Goal: Complete application form

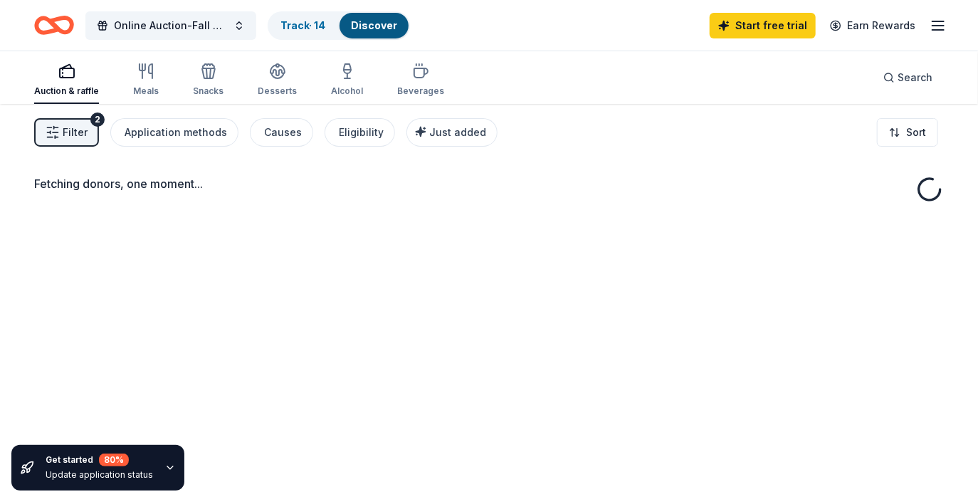
click at [936, 28] on icon "button" at bounding box center [938, 25] width 17 height 17
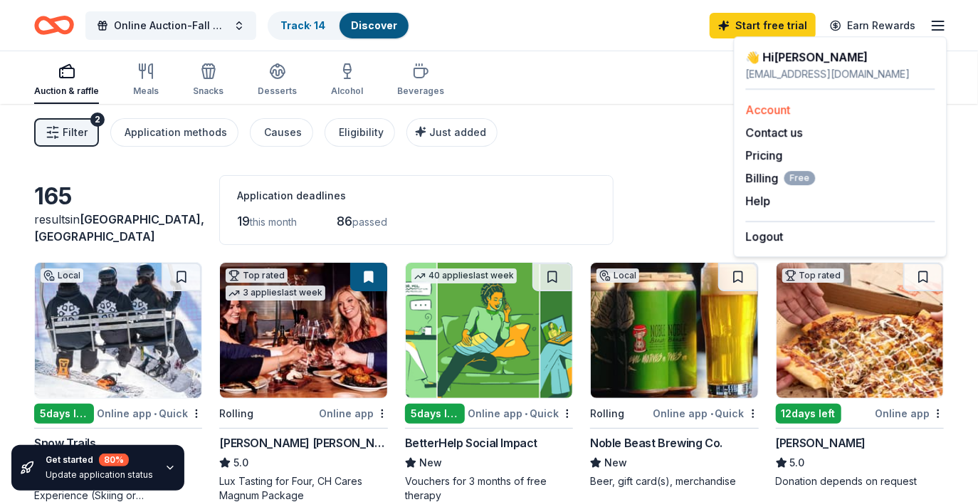
click at [784, 105] on link "Account" at bounding box center [768, 110] width 45 height 14
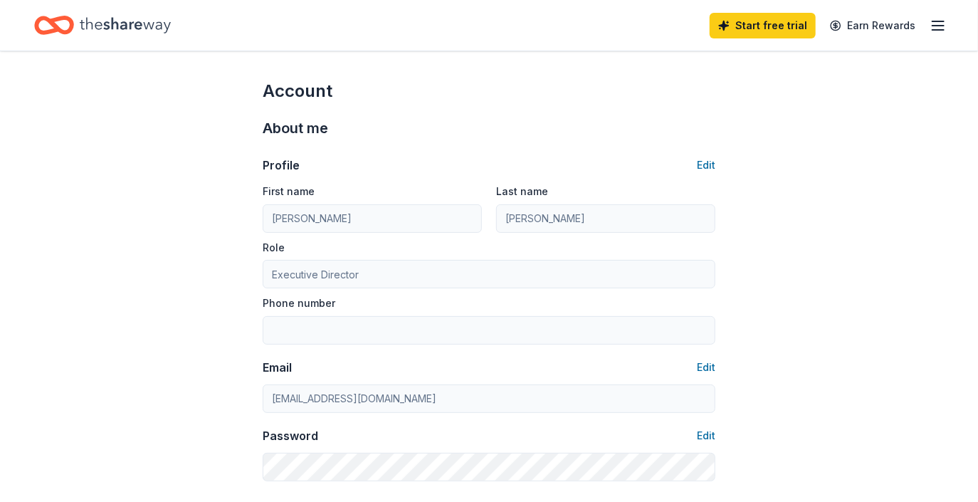
click at [65, 26] on icon "Home" at bounding box center [54, 25] width 40 height 33
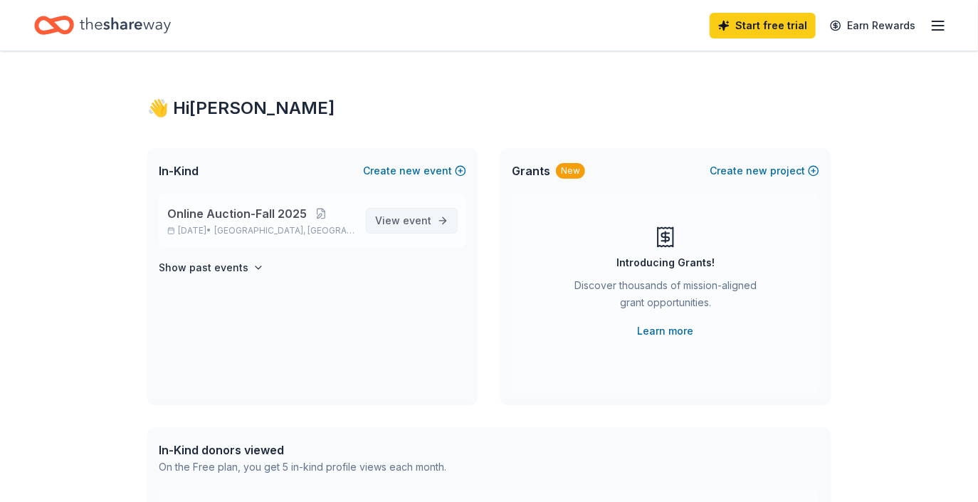
click at [397, 226] on span "View event" at bounding box center [403, 220] width 56 height 17
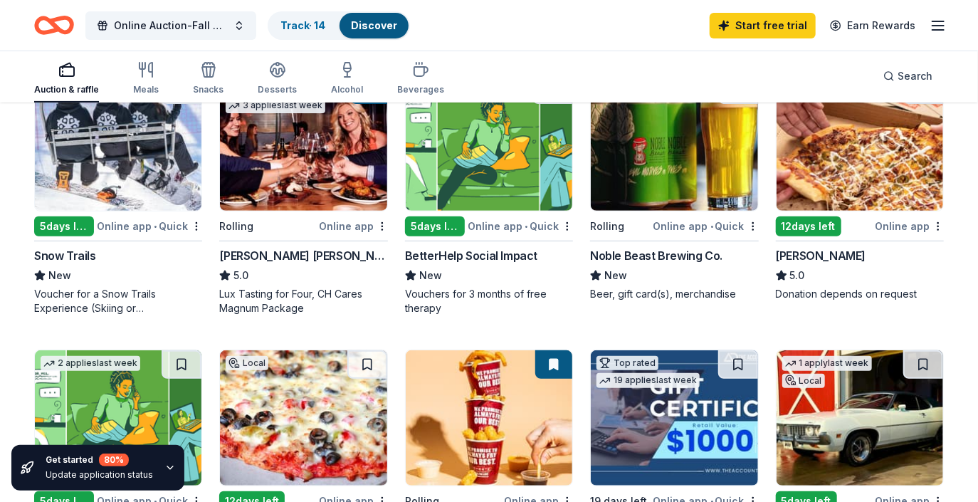
scroll to position [370, 0]
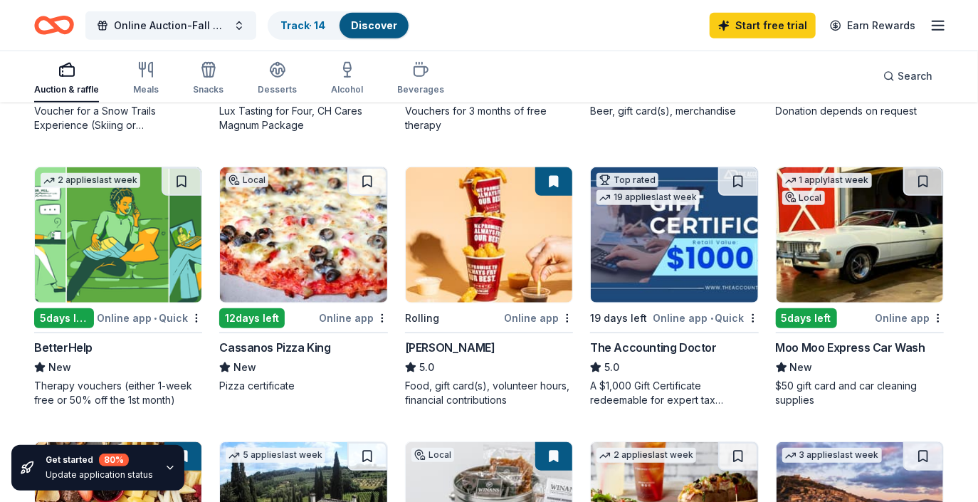
click at [117, 329] on div "2 applies last week 5 days left Online app • Quick BetterHelp New Therapy vouch…" at bounding box center [118, 287] width 168 height 241
click at [300, 230] on img at bounding box center [303, 234] width 167 height 135
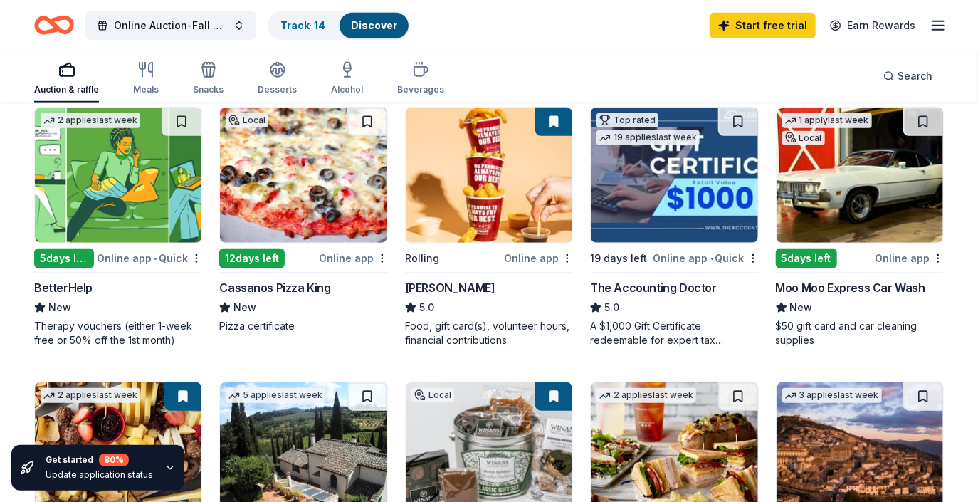
scroll to position [440, 0]
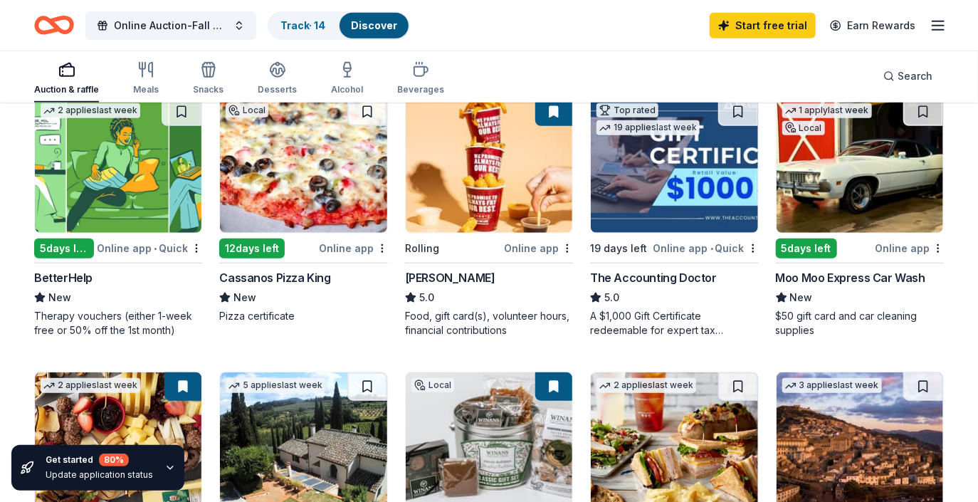
click at [884, 264] on div "1 apply last week Local 5 days left Online app Moo Moo Express Car Wash New $50…" at bounding box center [860, 217] width 168 height 241
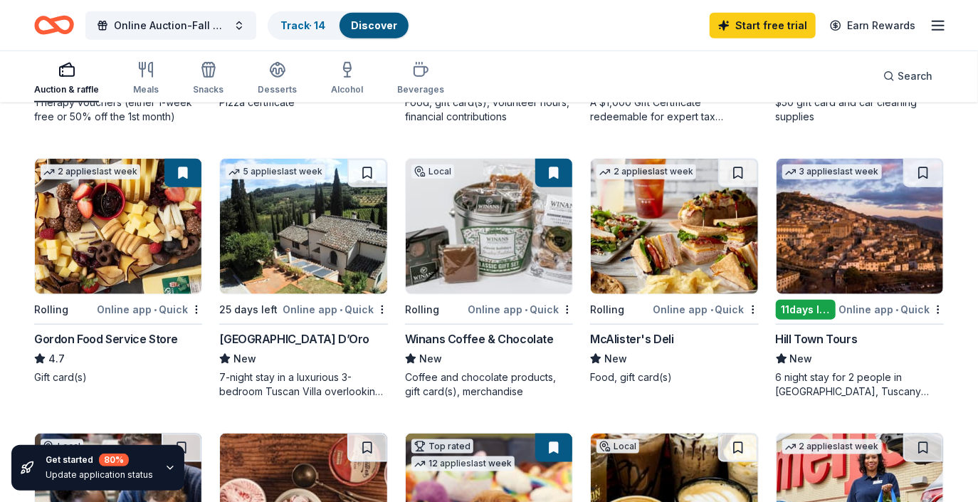
scroll to position [720, 0]
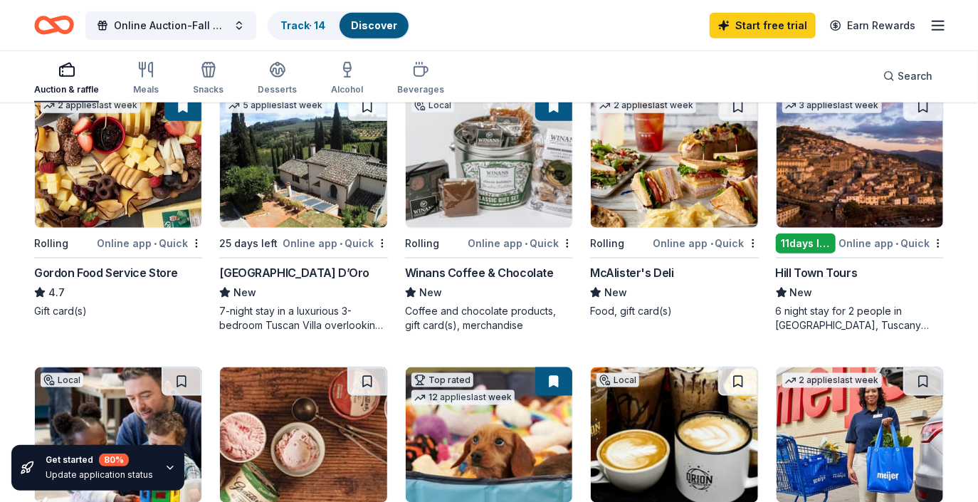
click at [676, 194] on img at bounding box center [674, 160] width 167 height 135
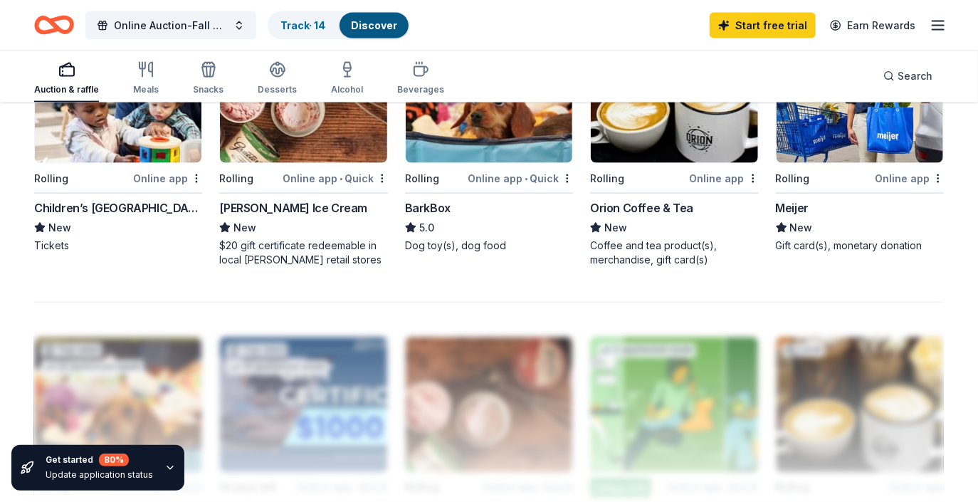
scroll to position [1047, 0]
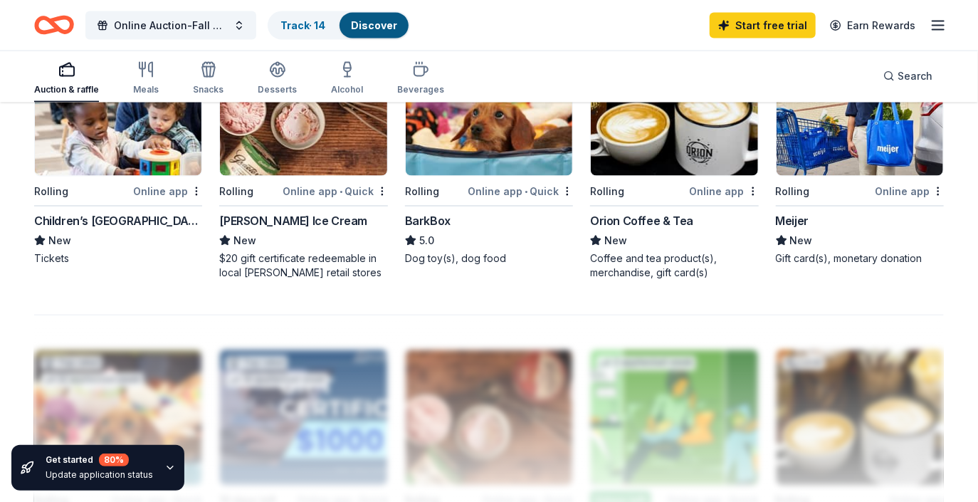
click at [849, 154] on img at bounding box center [860, 108] width 167 height 135
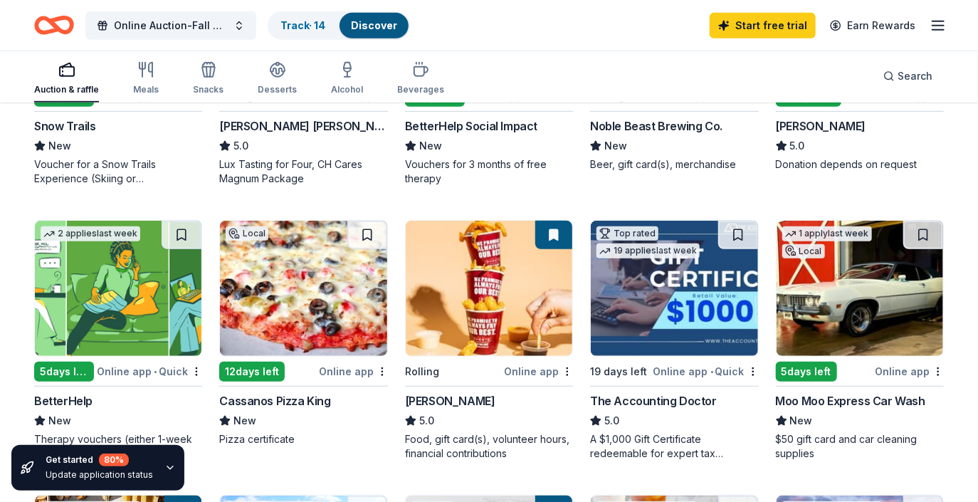
scroll to position [0, 0]
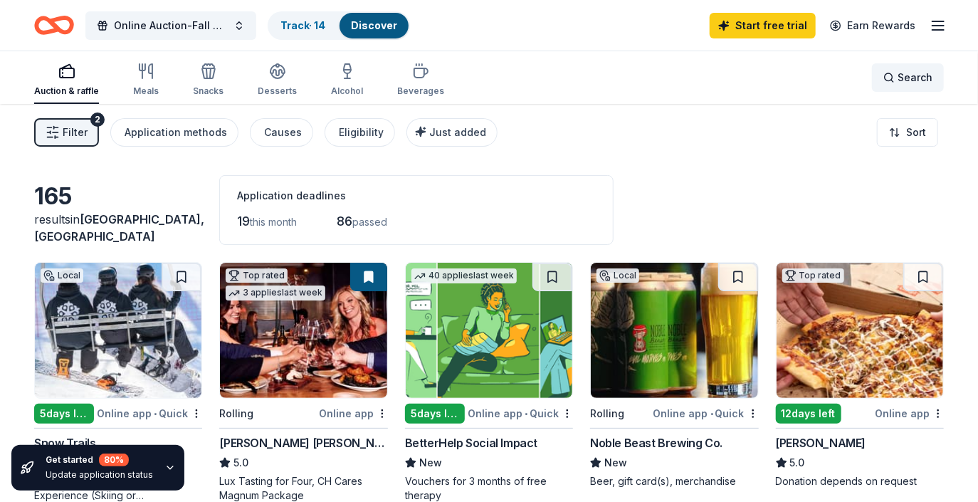
click at [897, 83] on div "Search" at bounding box center [908, 77] width 49 height 17
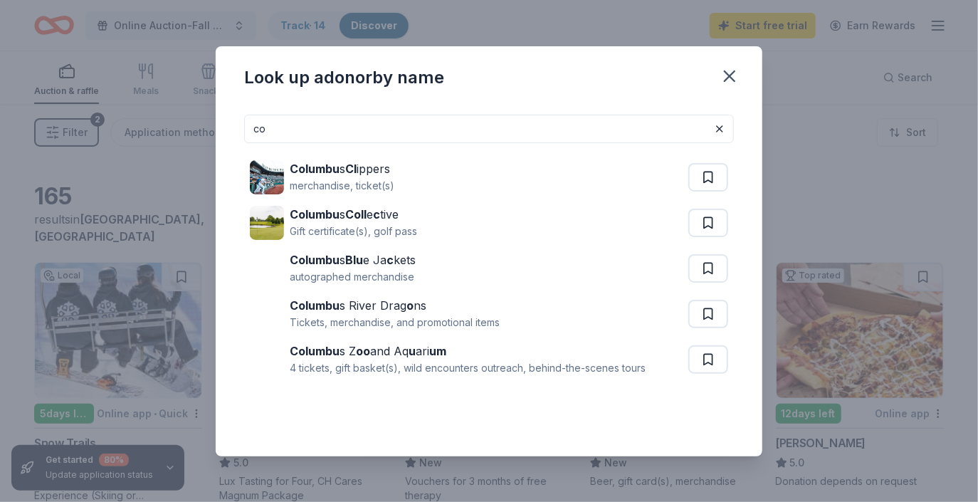
type input "c"
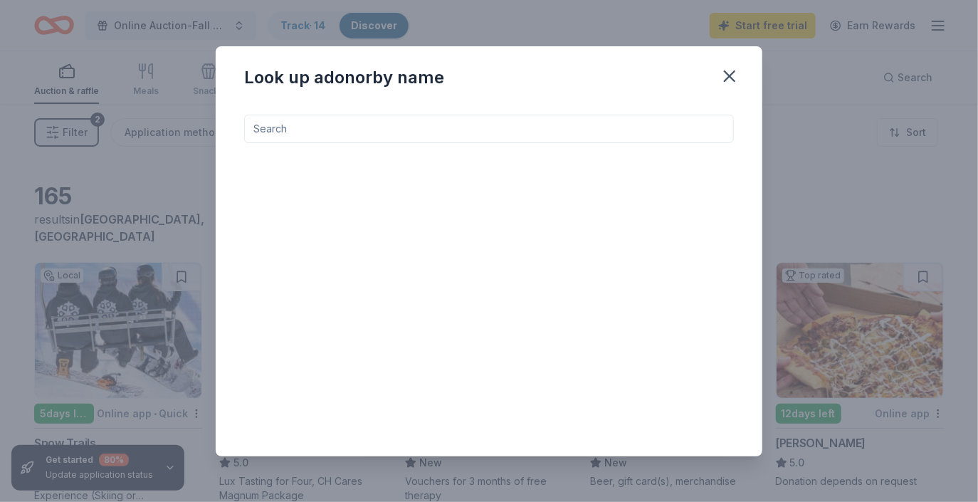
click at [718, 75] on button "button" at bounding box center [729, 76] width 31 height 31
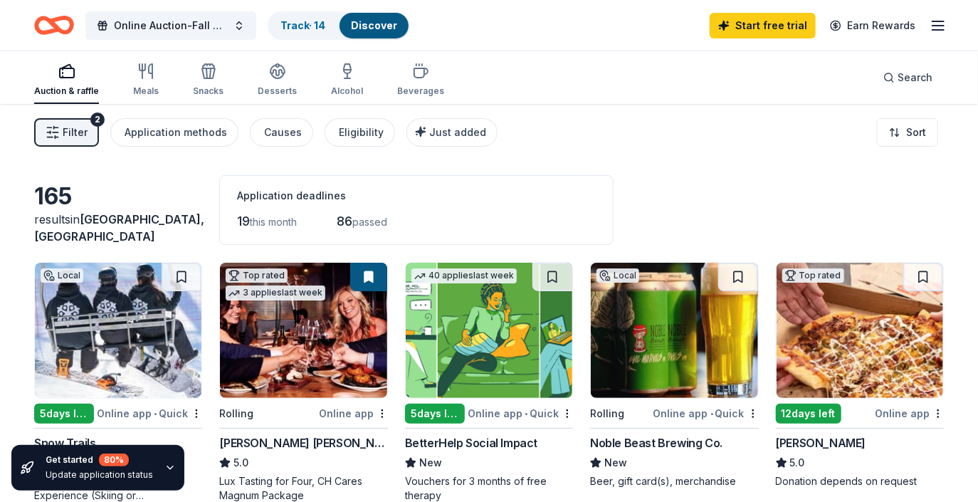
click at [59, 137] on icon "button" at bounding box center [53, 132] width 14 height 14
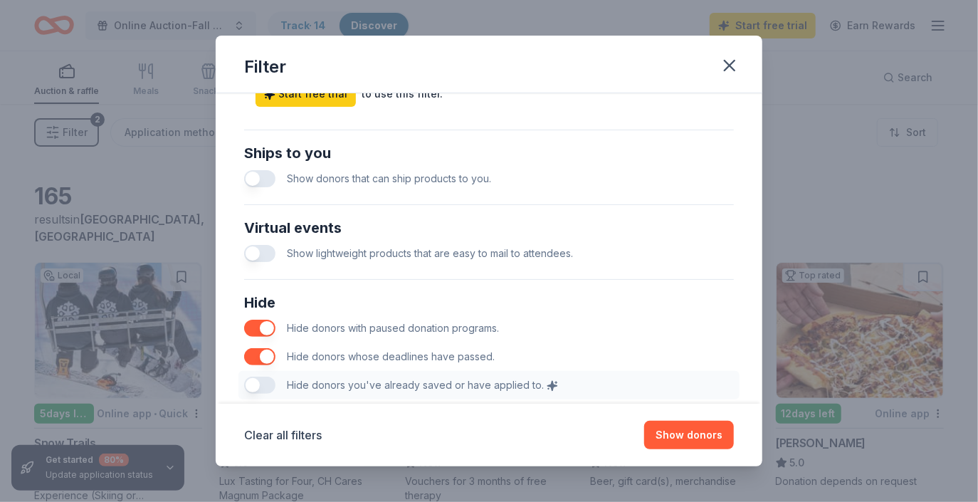
scroll to position [722, 0]
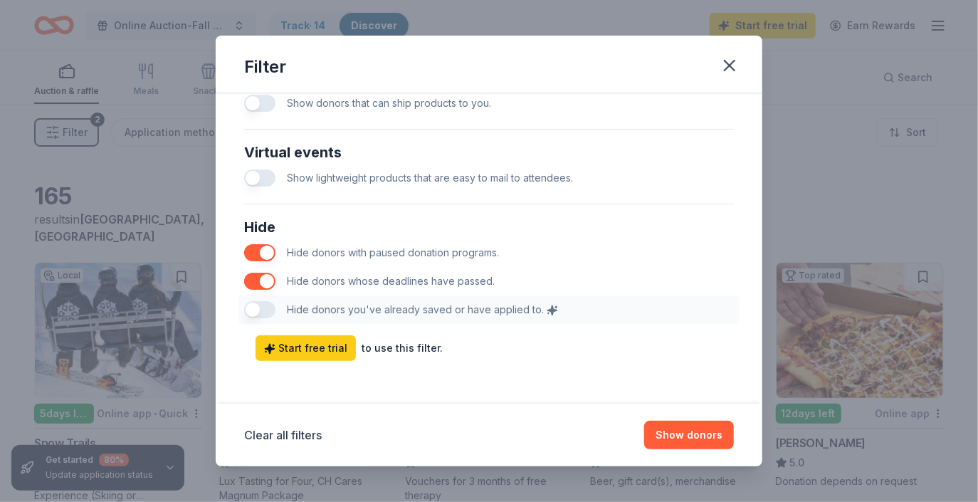
click at [274, 305] on div "Hide Hide donors with paused donation programs. Hide donors whose deadlines hav…" at bounding box center [489, 270] width 501 height 120
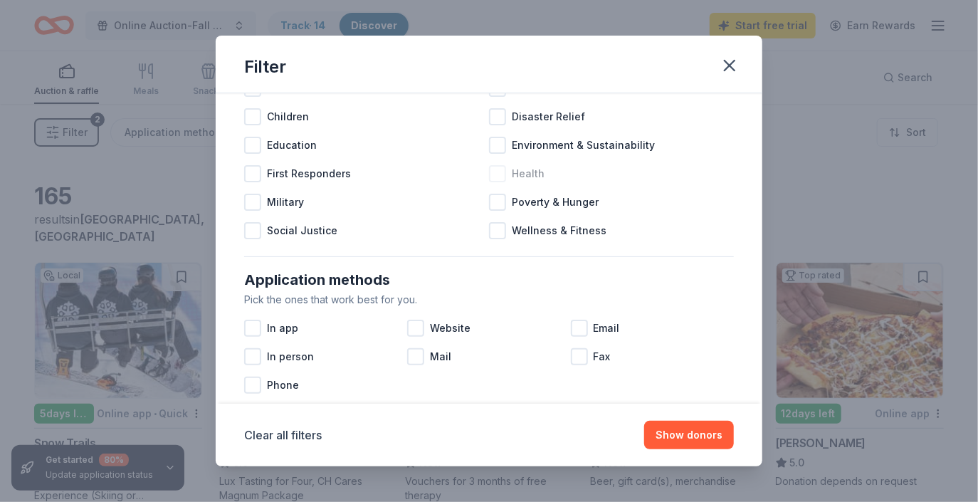
scroll to position [0, 0]
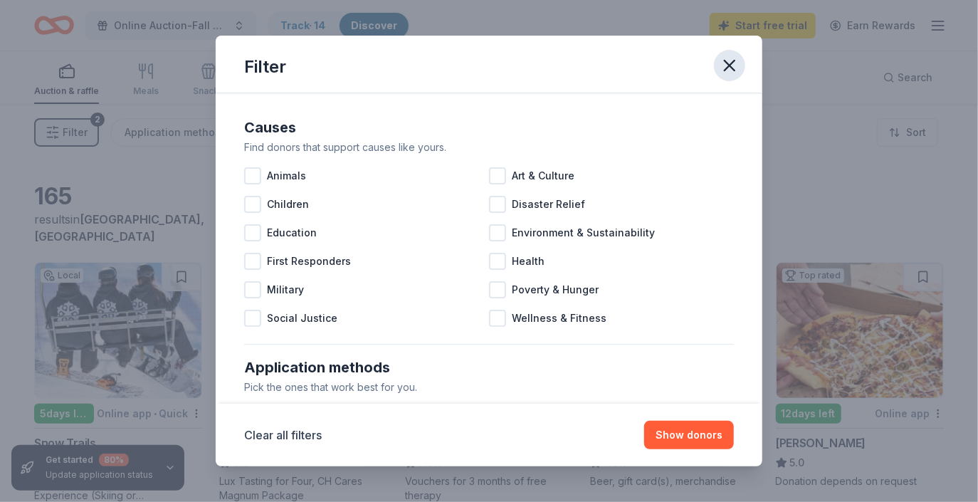
click at [734, 67] on icon "button" at bounding box center [730, 66] width 20 height 20
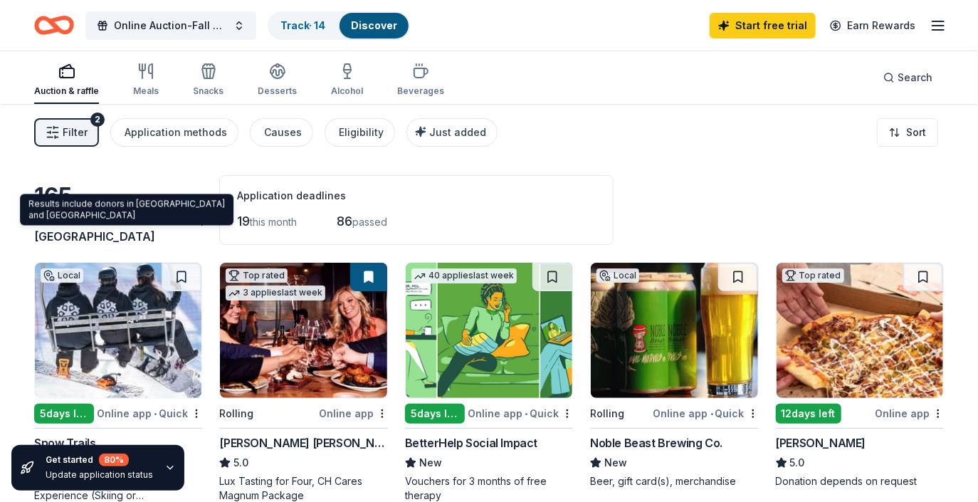
click at [95, 236] on span "South Vienna, OH" at bounding box center [119, 227] width 170 height 31
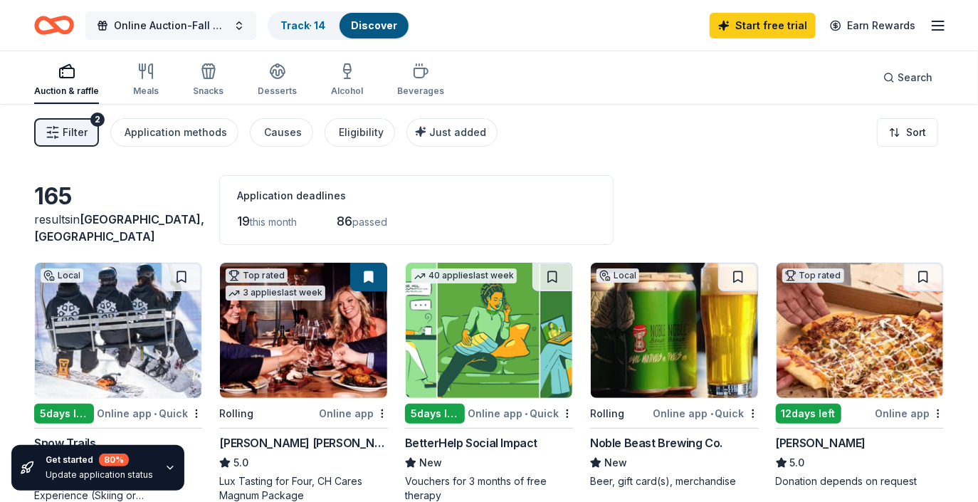
click at [220, 22] on span "Online Auction-Fall 2025" at bounding box center [171, 25] width 114 height 17
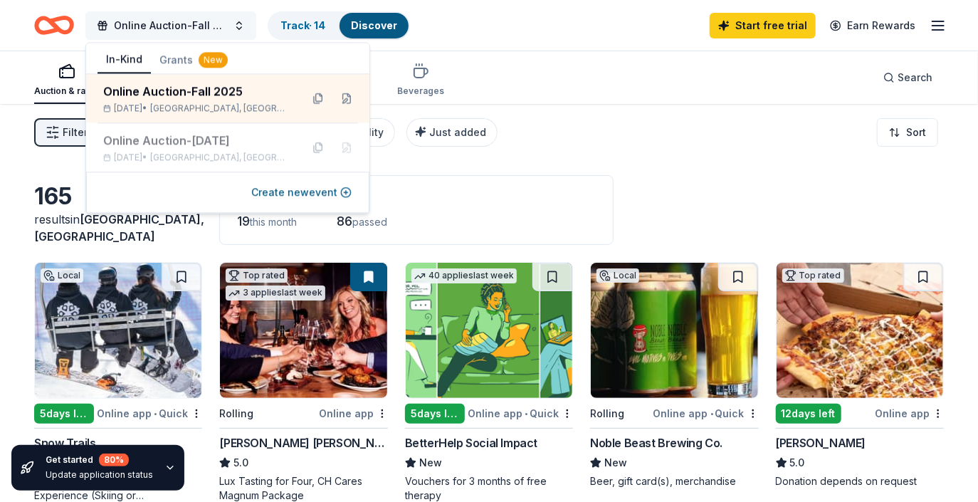
click at [220, 22] on span "Online Auction-Fall 2025" at bounding box center [171, 25] width 114 height 17
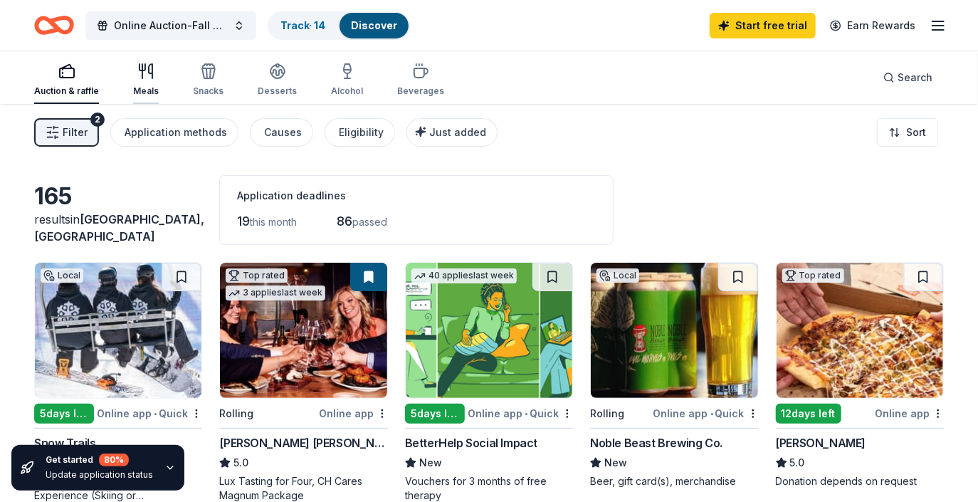
click at [155, 88] on div "Meals" at bounding box center [146, 90] width 26 height 11
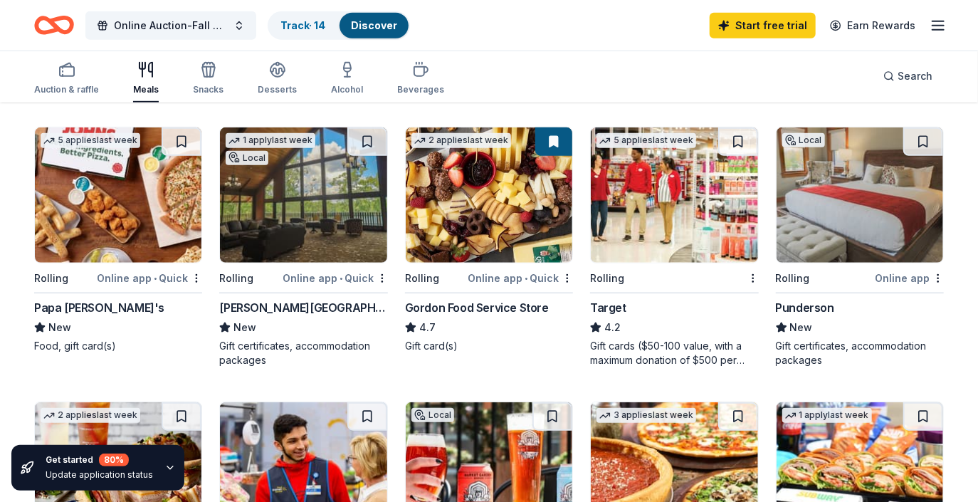
scroll to position [403, 0]
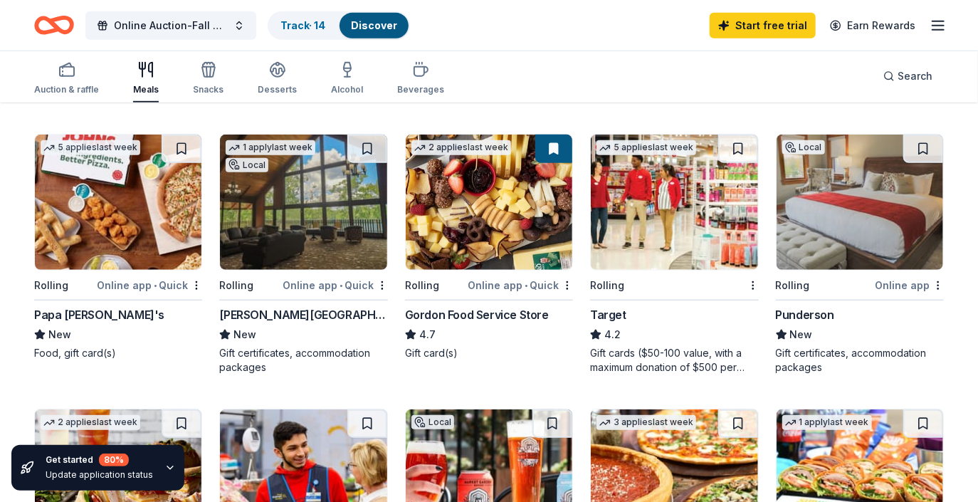
click at [679, 226] on img at bounding box center [674, 202] width 167 height 135
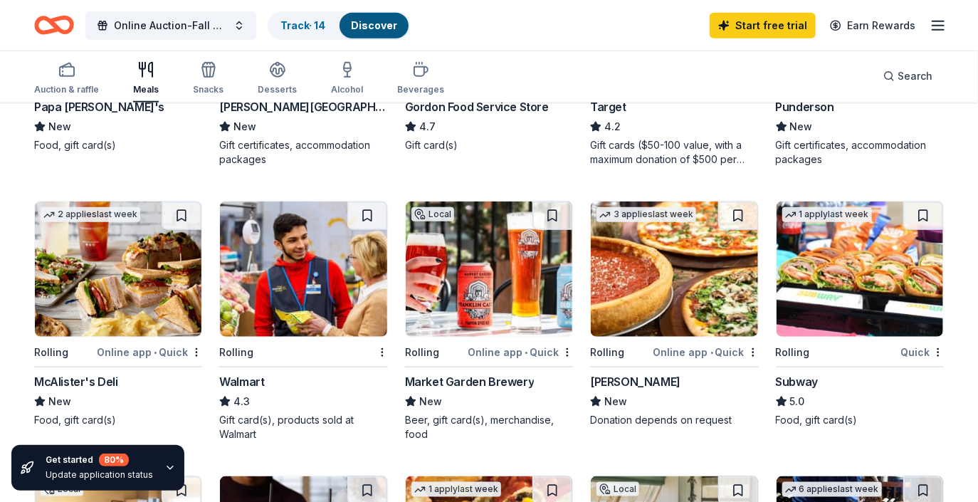
scroll to position [614, 0]
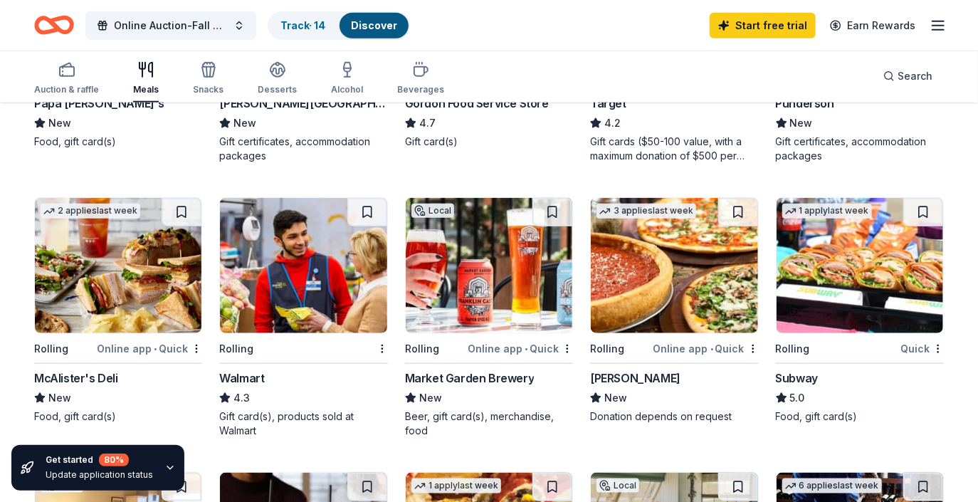
click at [641, 263] on img at bounding box center [674, 265] width 167 height 135
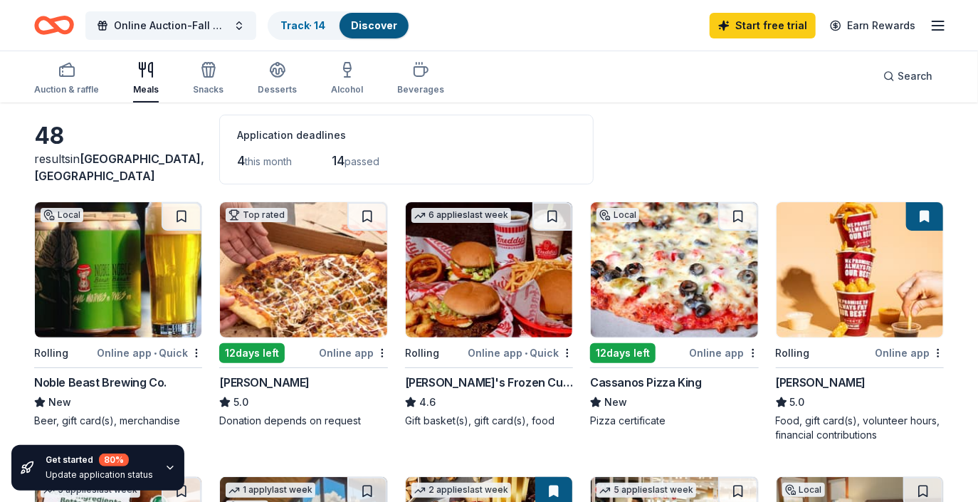
scroll to position [0, 0]
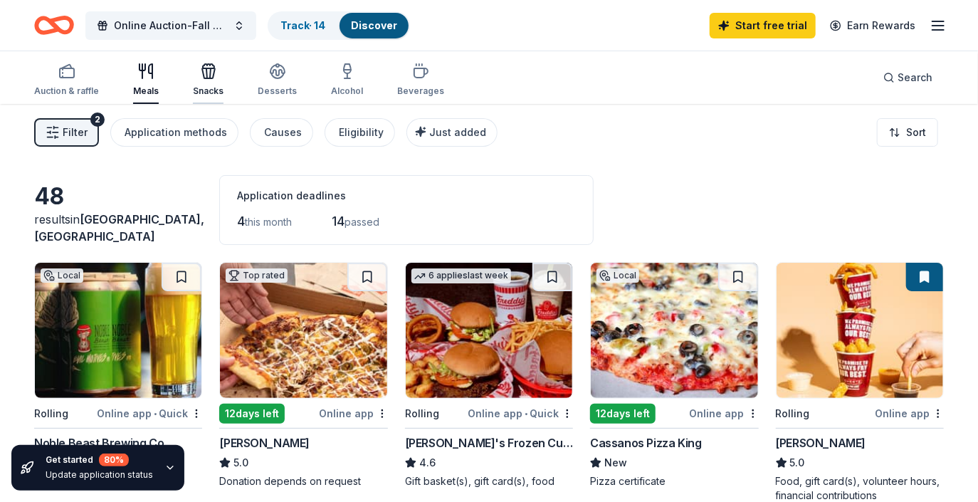
click at [200, 79] on icon "button" at bounding box center [208, 71] width 17 height 17
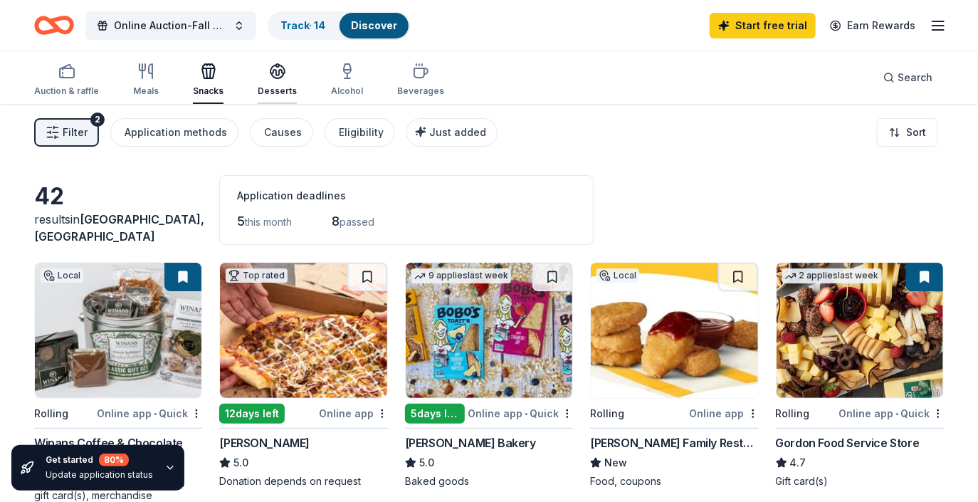
click at [285, 83] on div "Desserts" at bounding box center [277, 80] width 39 height 34
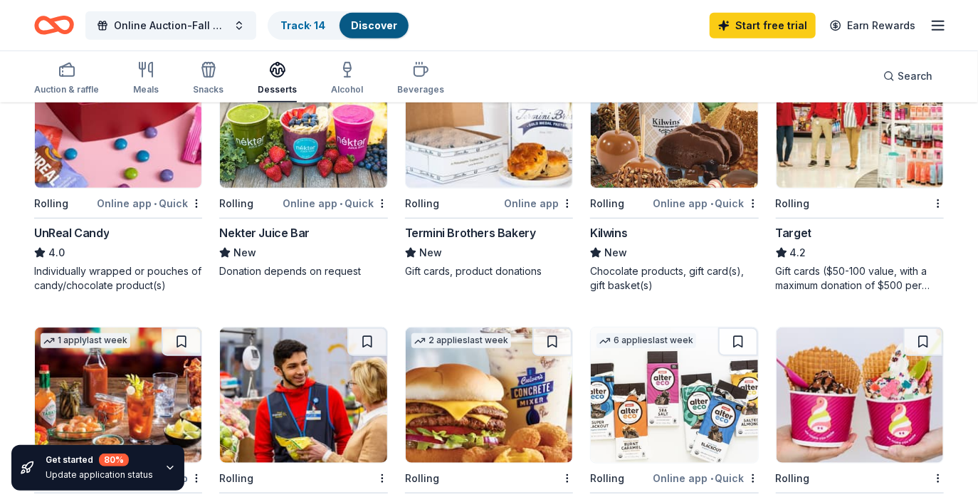
scroll to position [335, 0]
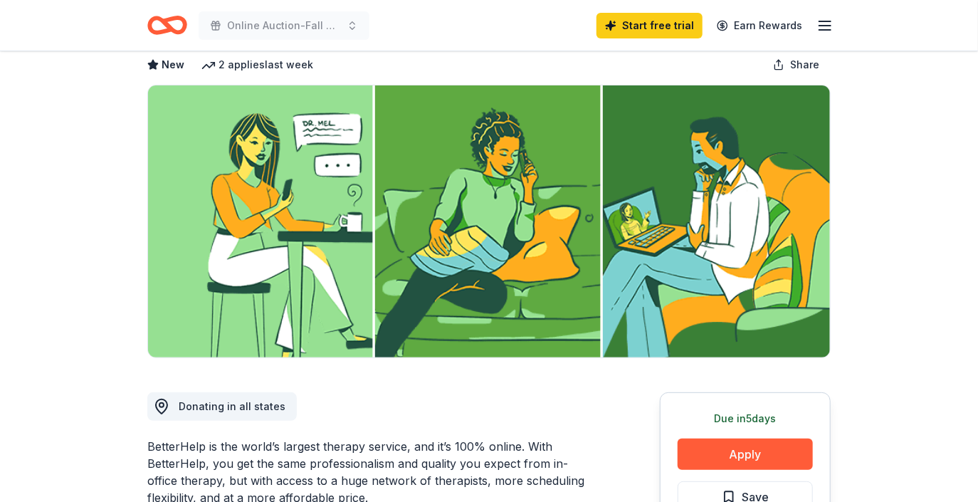
scroll to position [226, 0]
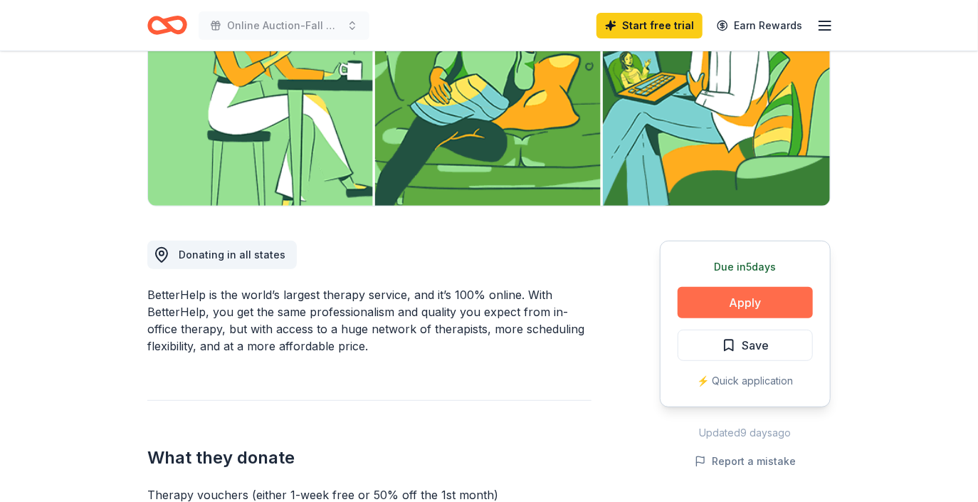
click at [737, 300] on button "Apply" at bounding box center [745, 302] width 135 height 31
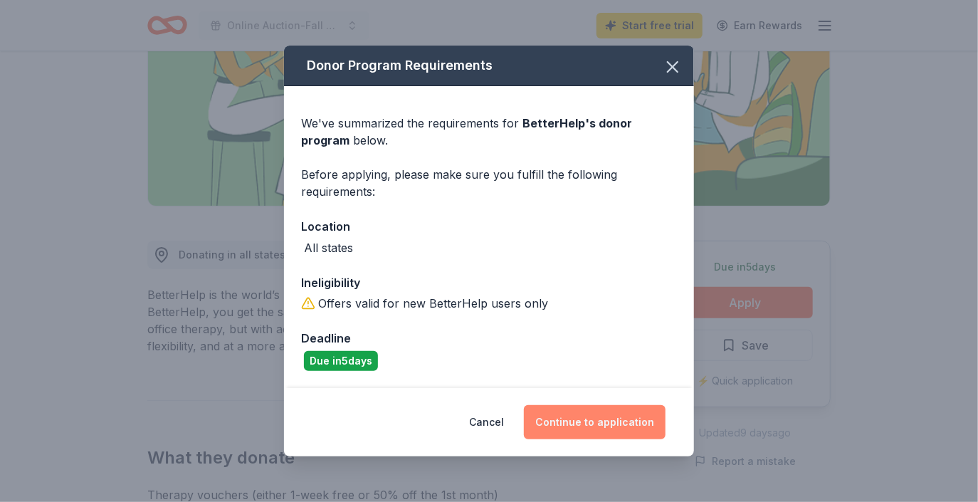
click at [612, 424] on button "Continue to application" at bounding box center [595, 422] width 142 height 34
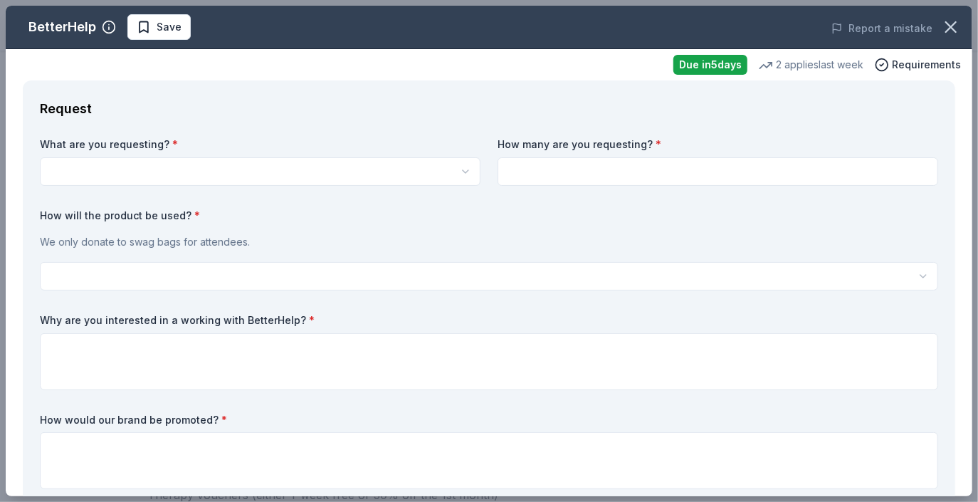
click at [399, 156] on html "Online Auction-Fall 2025 Start free trial Earn Rewards Due in 5 days Share Bett…" at bounding box center [489, 25] width 978 height 502
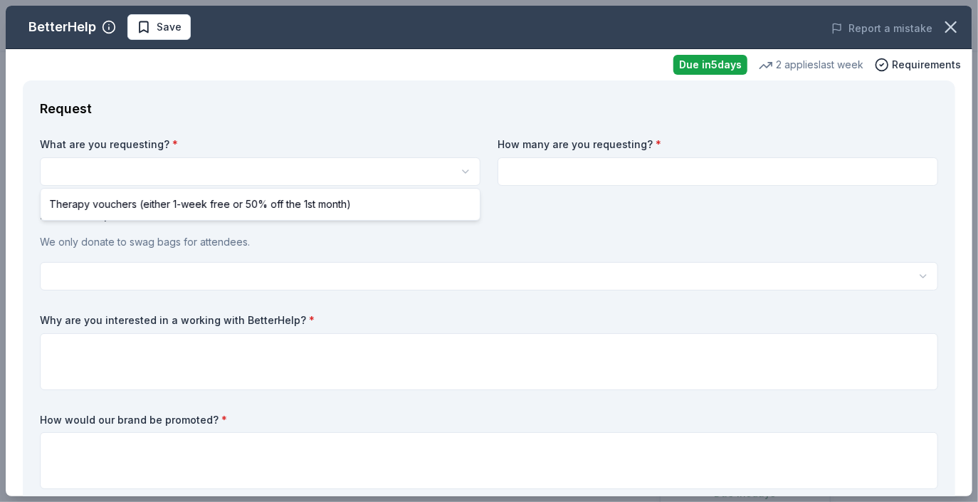
scroll to position [0, 0]
select select "Therapy vouchers (either 1-week free or 50% off the 1st month)"
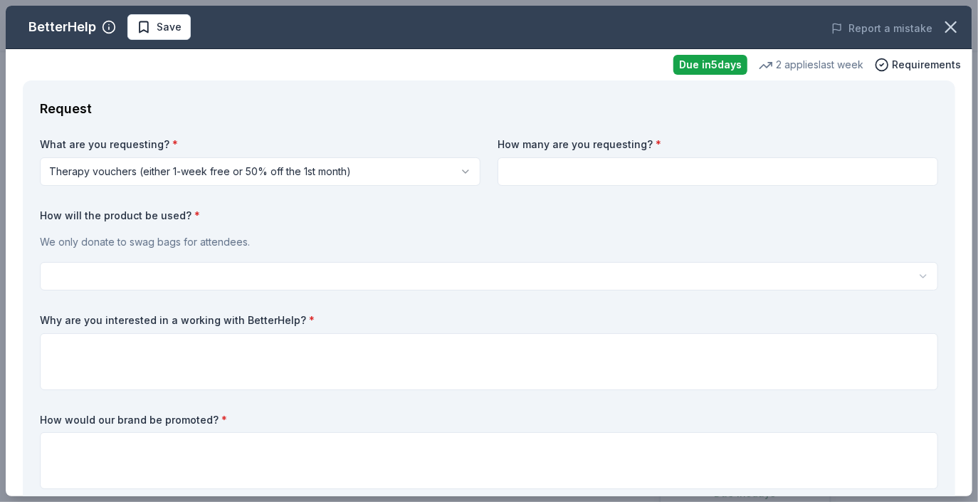
click at [582, 162] on input at bounding box center [718, 171] width 441 height 28
type input "4"
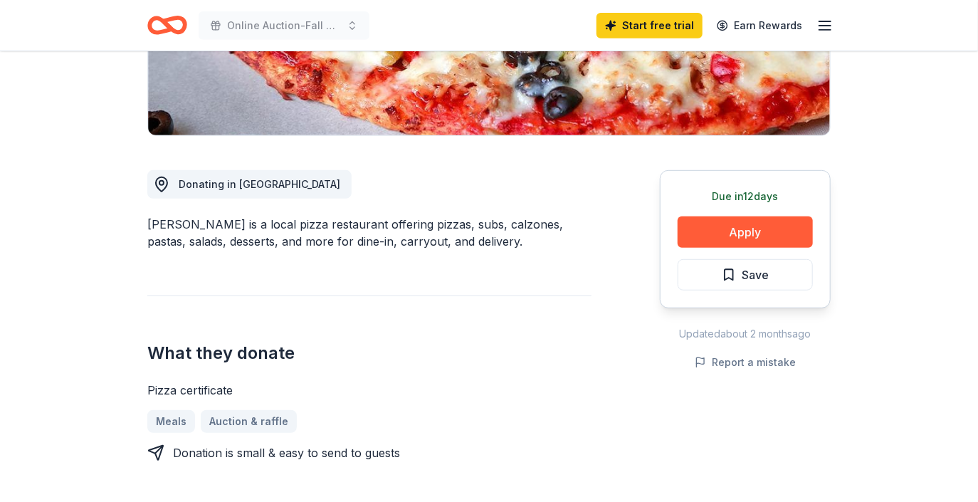
scroll to position [301, 0]
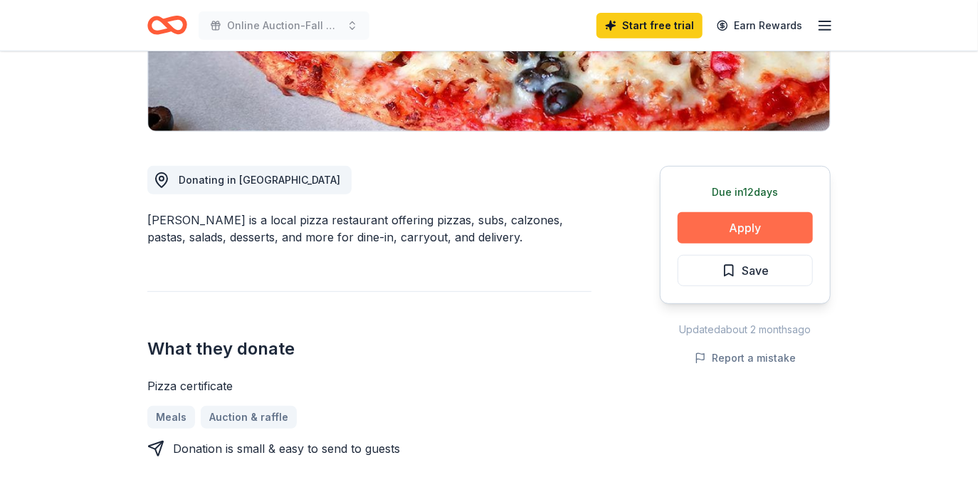
click at [746, 229] on button "Apply" at bounding box center [745, 227] width 135 height 31
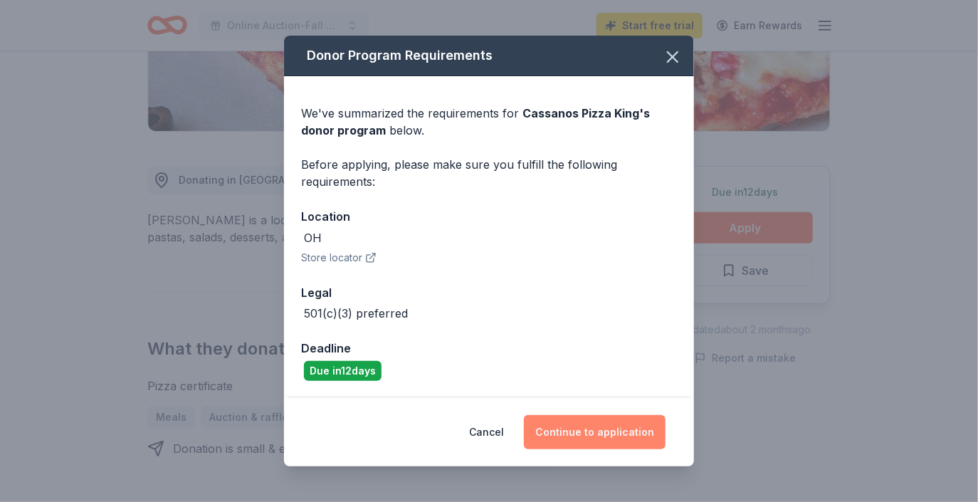
click at [618, 436] on button "Continue to application" at bounding box center [595, 432] width 142 height 34
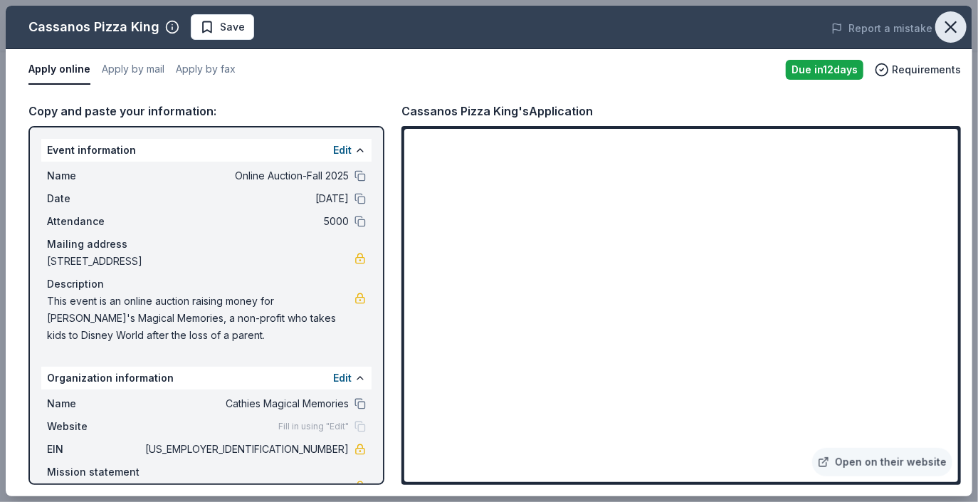
click at [959, 23] on icon "button" at bounding box center [951, 27] width 20 height 20
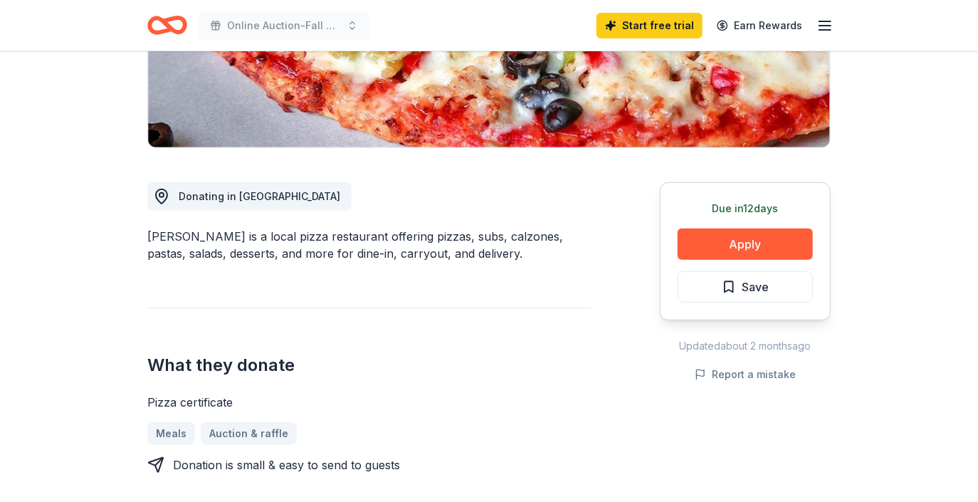
scroll to position [0, 0]
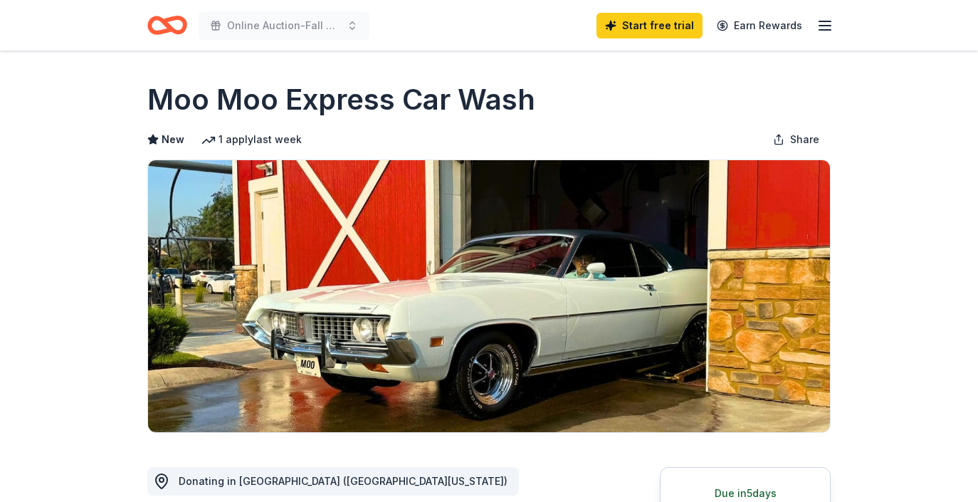
scroll to position [337, 0]
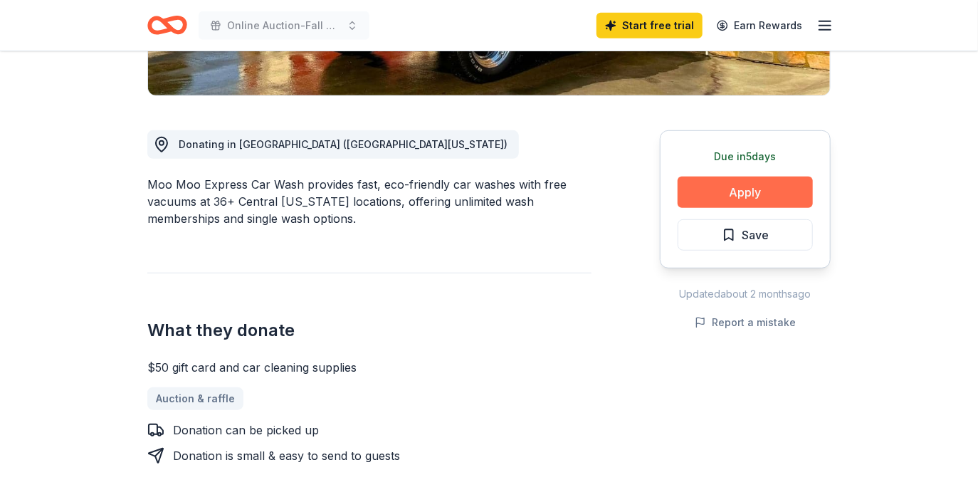
click at [782, 192] on button "Apply" at bounding box center [745, 192] width 135 height 31
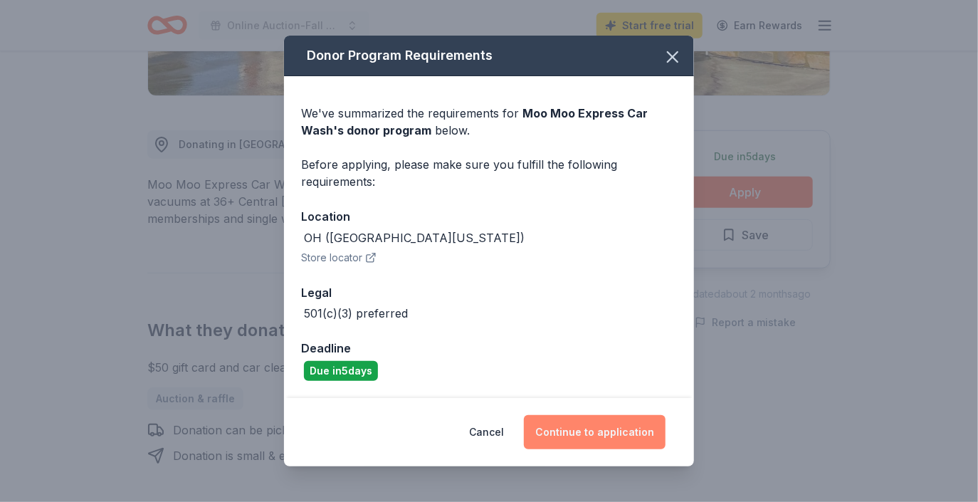
click at [592, 428] on button "Continue to application" at bounding box center [595, 432] width 142 height 34
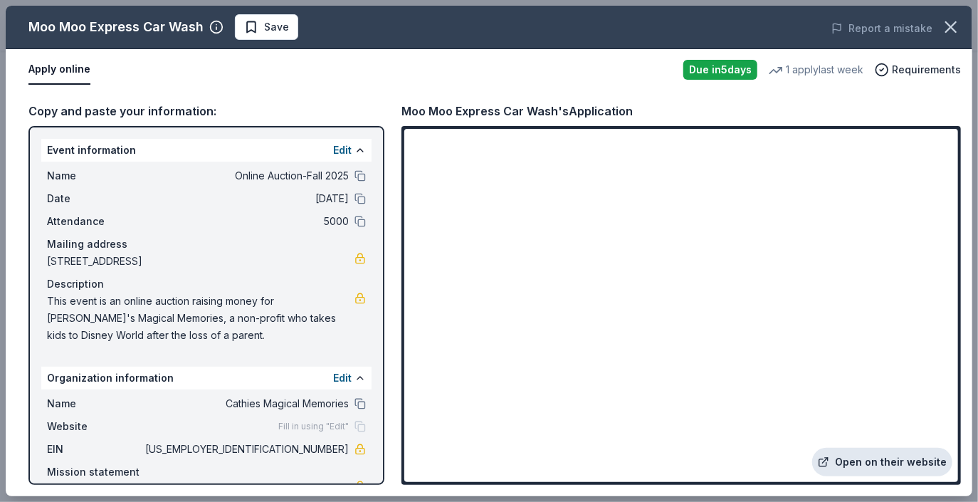
click at [882, 462] on link "Open on their website" at bounding box center [882, 462] width 140 height 28
click at [948, 28] on icon "button" at bounding box center [951, 27] width 20 height 20
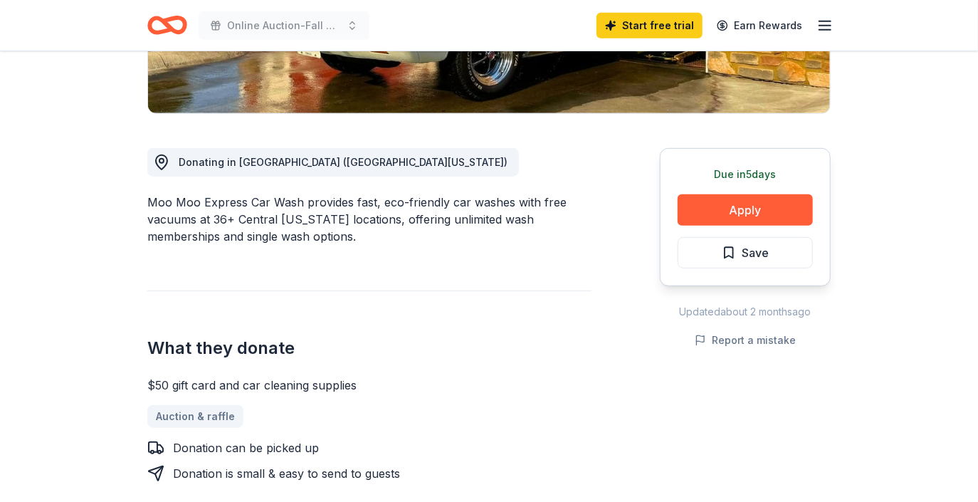
scroll to position [315, 0]
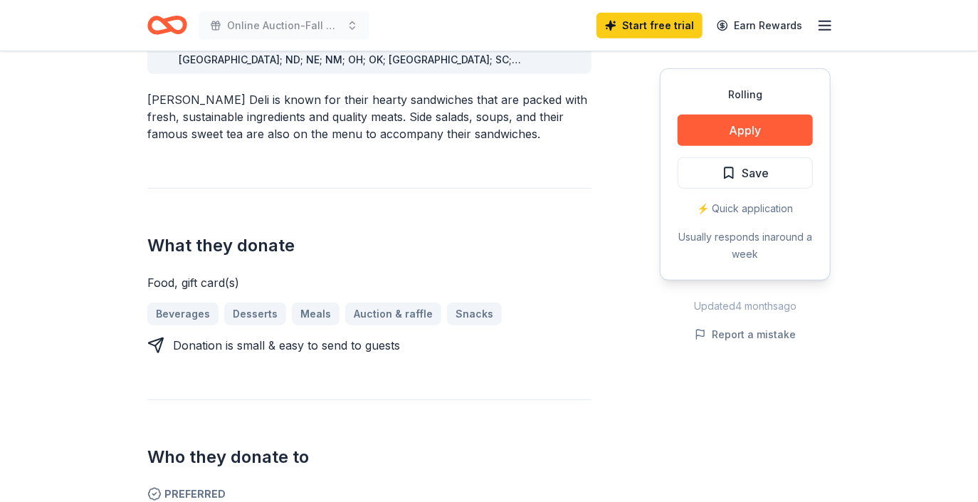
scroll to position [492, 0]
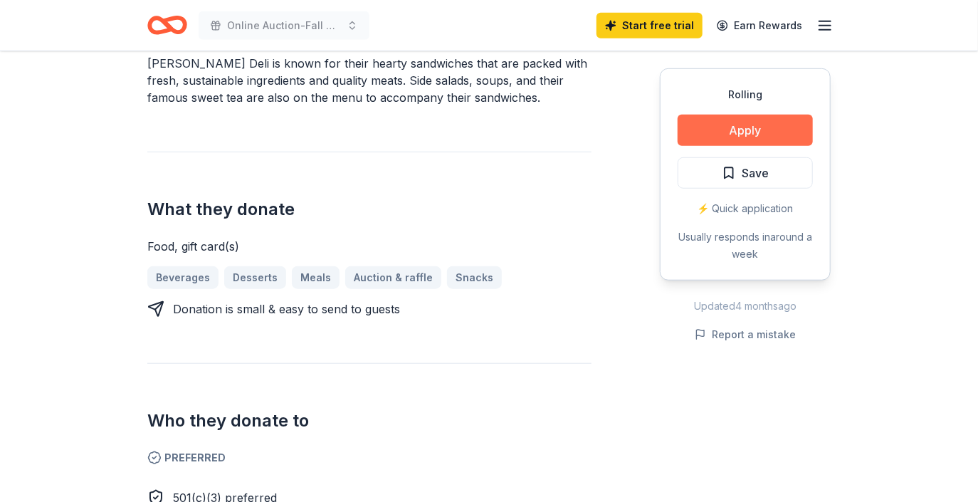
click at [743, 130] on button "Apply" at bounding box center [745, 130] width 135 height 31
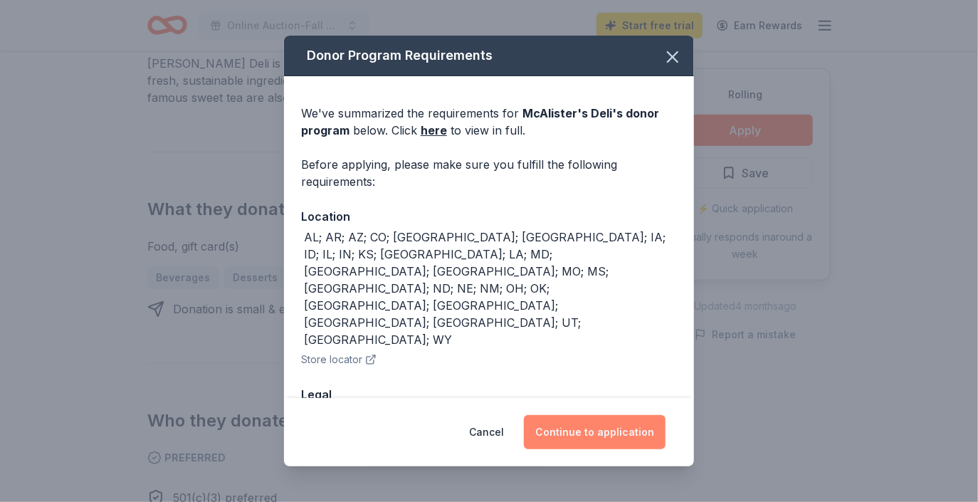
click at [621, 434] on button "Continue to application" at bounding box center [595, 432] width 142 height 34
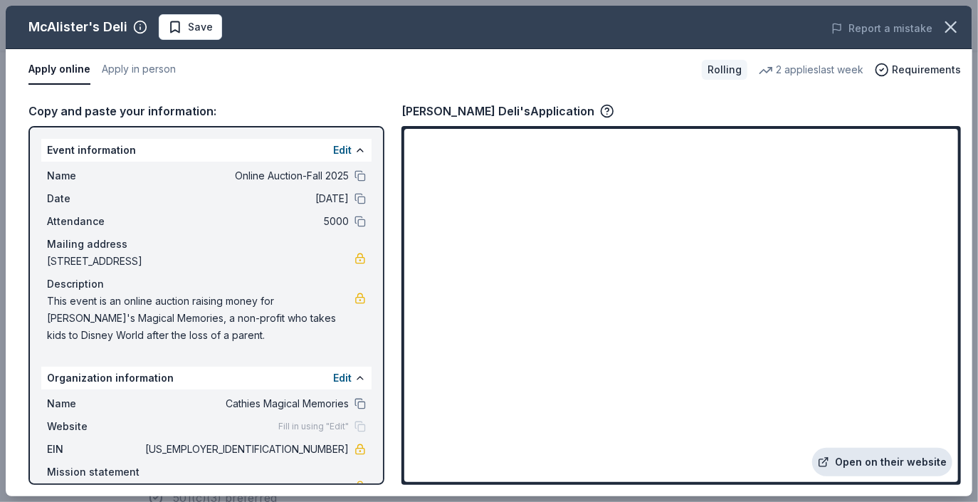
click at [870, 463] on link "Open on their website" at bounding box center [882, 462] width 140 height 28
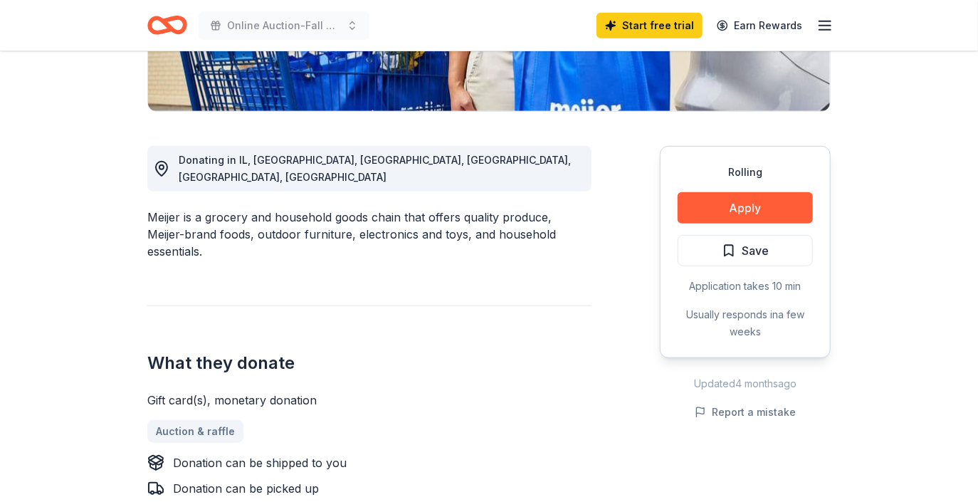
scroll to position [364, 0]
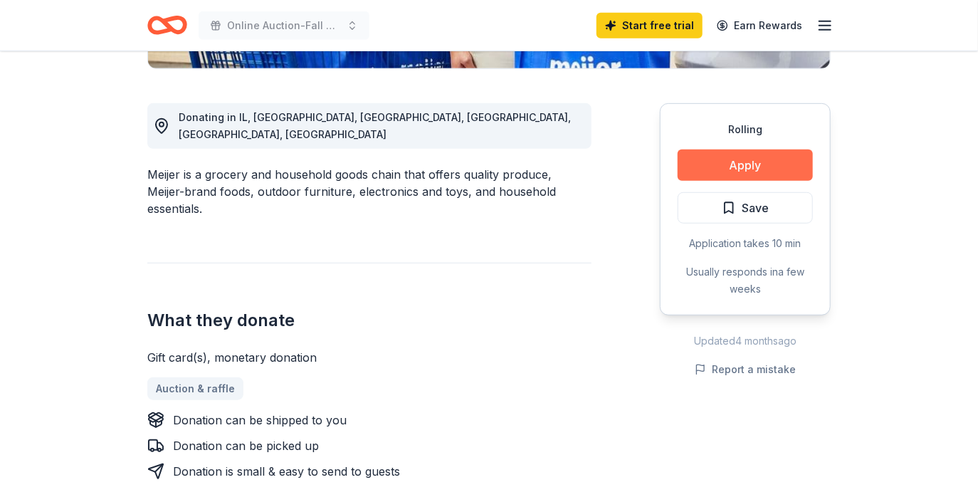
click at [775, 167] on button "Apply" at bounding box center [745, 165] width 135 height 31
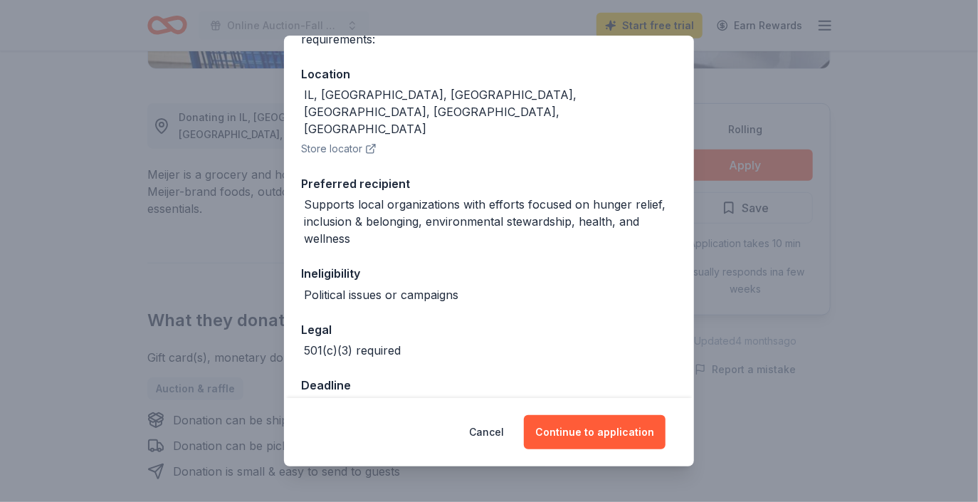
scroll to position [144, 0]
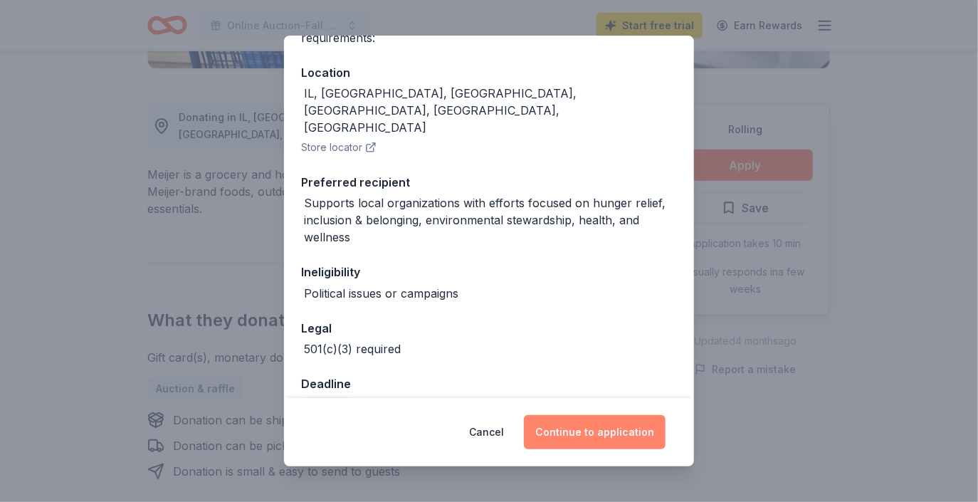
click at [635, 435] on button "Continue to application" at bounding box center [595, 432] width 142 height 34
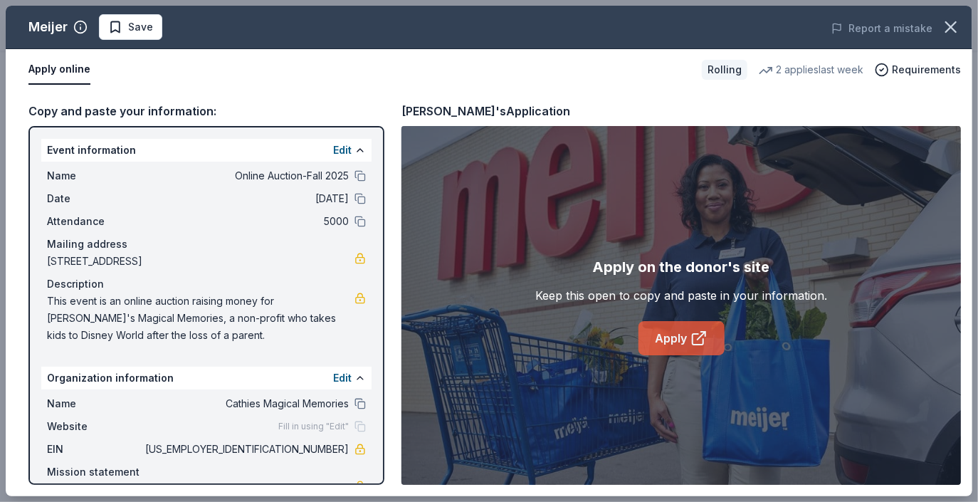
click at [696, 337] on icon at bounding box center [699, 338] width 17 height 17
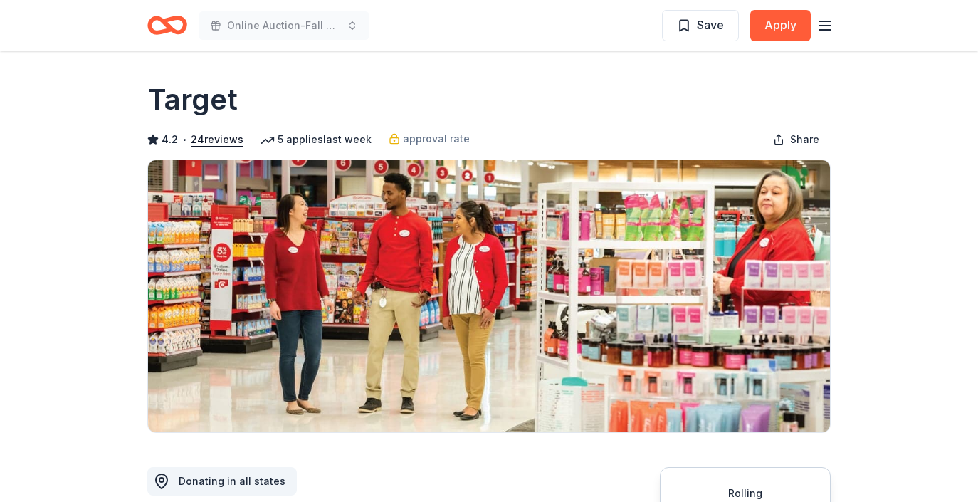
scroll to position [324, 0]
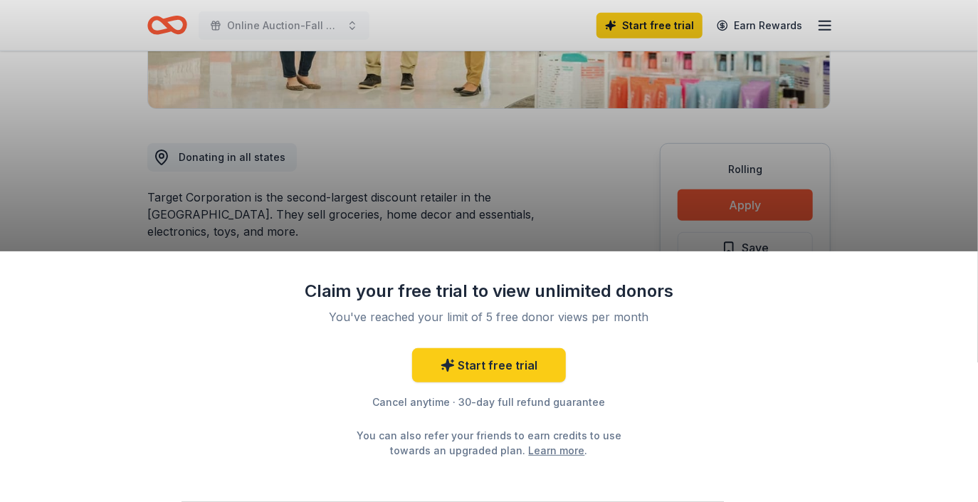
click at [88, 90] on div "Claim your free trial to view unlimited donors You've reached your limit of 5 f…" at bounding box center [489, 251] width 978 height 502
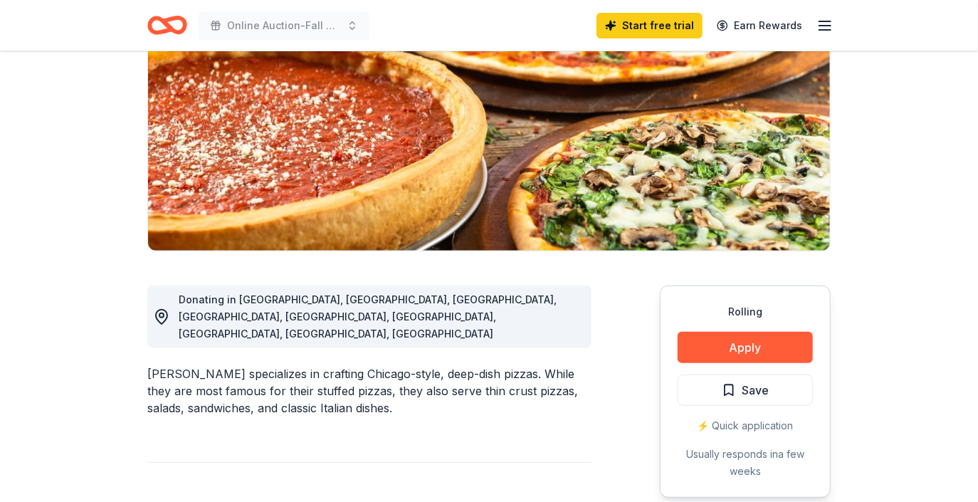
scroll to position [468, 0]
